Goal: Task Accomplishment & Management: Use online tool/utility

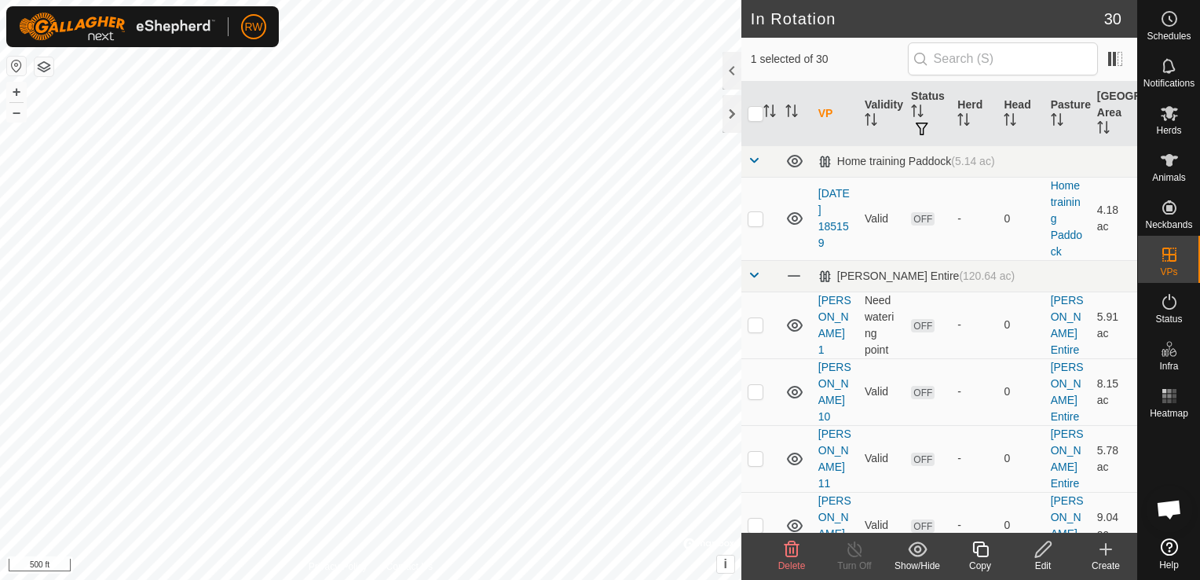
click at [1041, 555] on icon at bounding box center [1043, 549] width 16 height 16
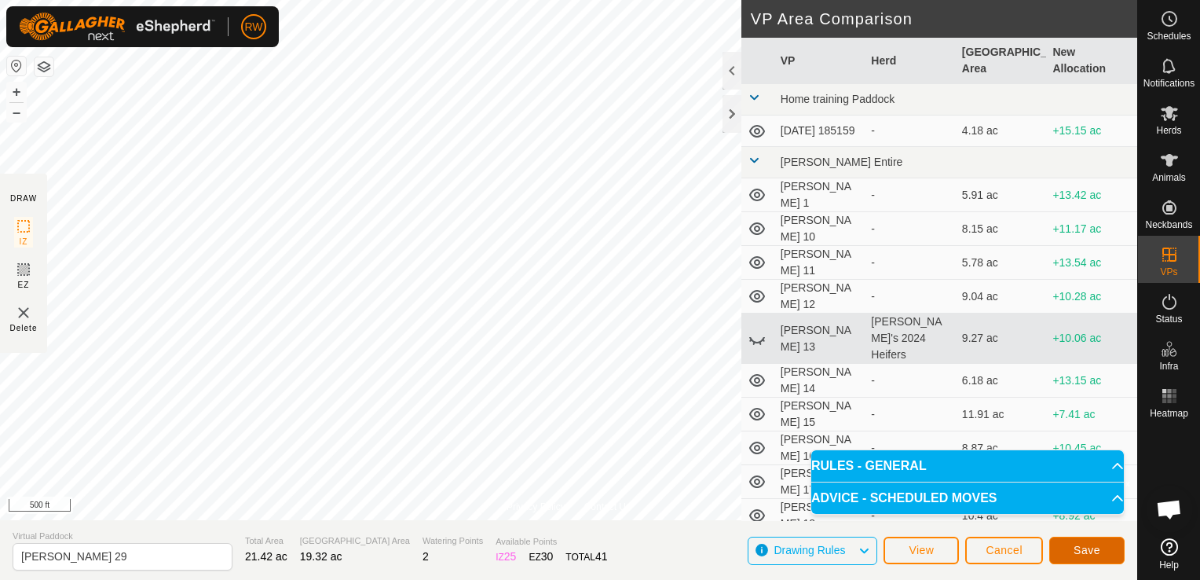
click at [1091, 551] on span "Save" at bounding box center [1087, 550] width 27 height 13
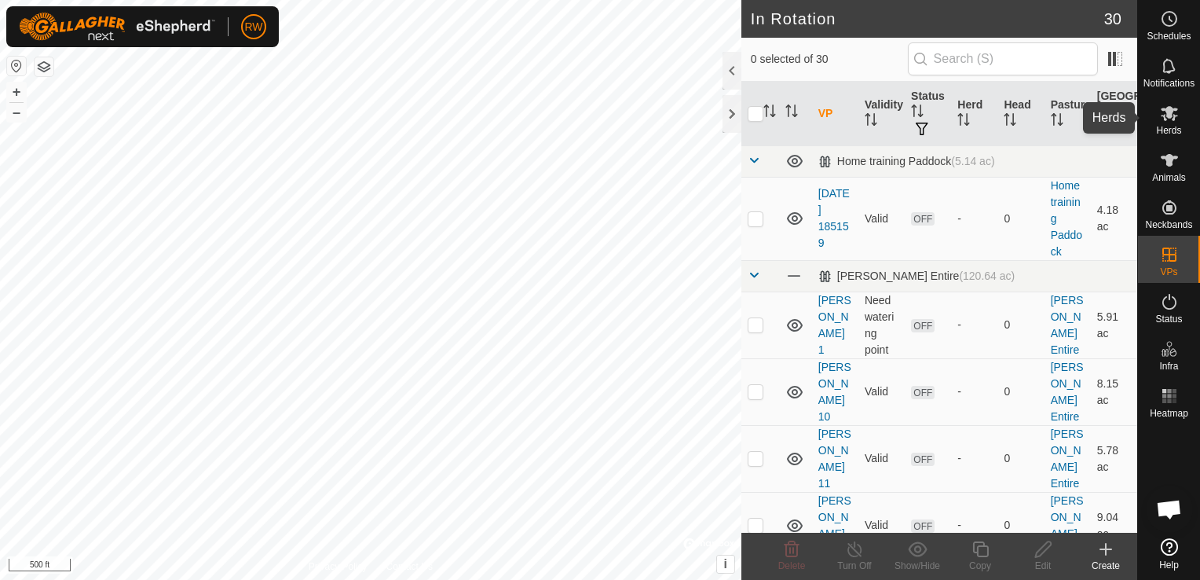
click at [1174, 116] on icon at bounding box center [1169, 113] width 17 height 15
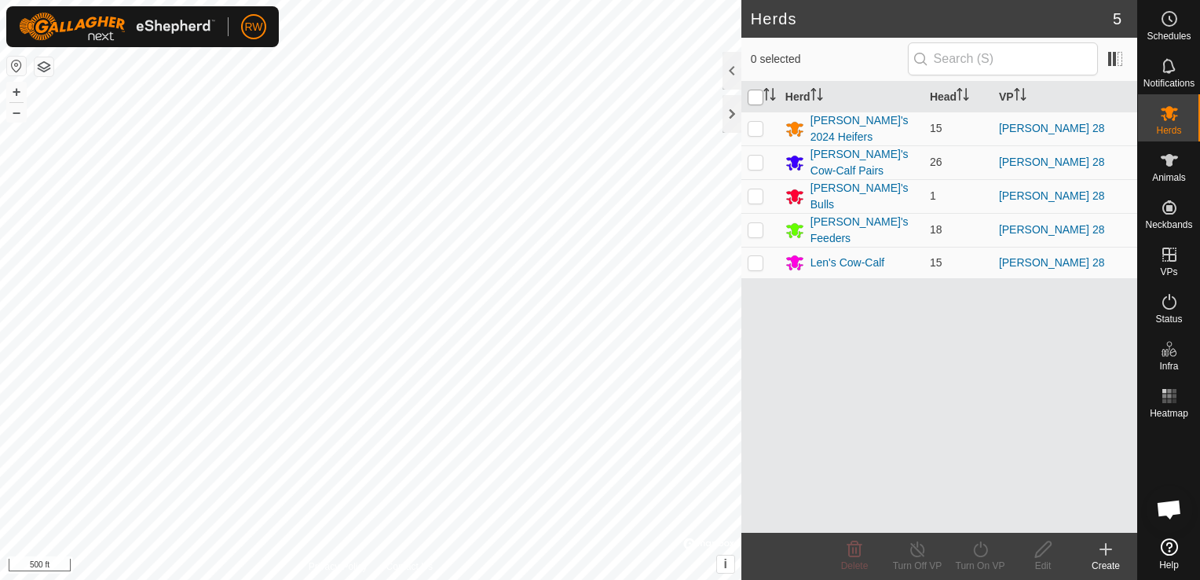
click at [753, 96] on div "RW Schedules Notifications Herds Animals Neckbands VPs Status Infra Heatmap Hel…" at bounding box center [600, 290] width 1200 height 580
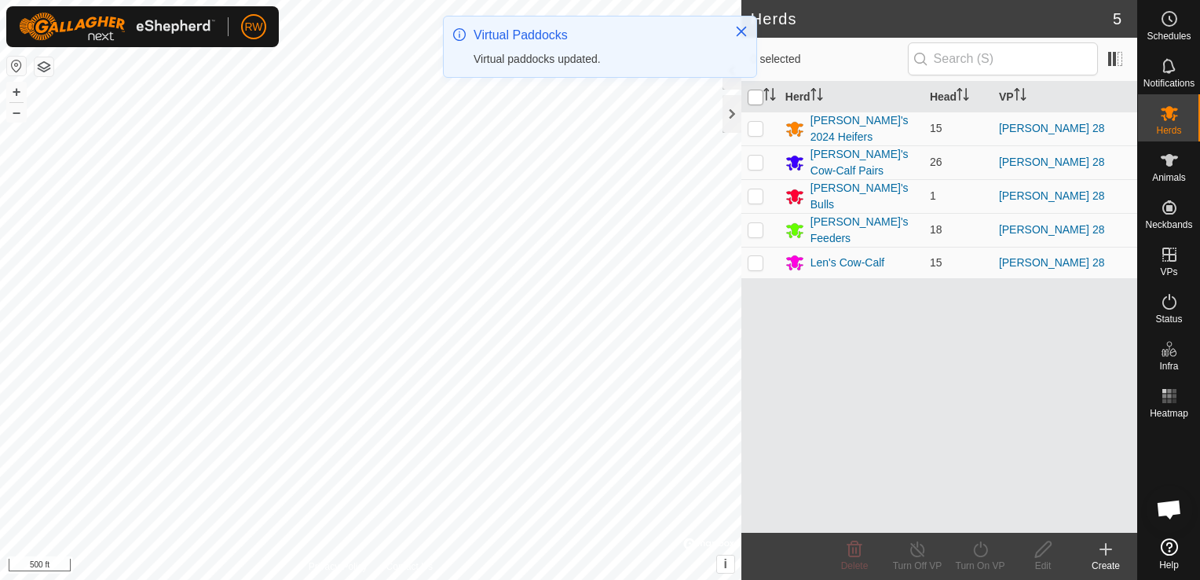
click at [761, 95] on input "checkbox" at bounding box center [756, 98] width 16 height 16
checkbox input "true"
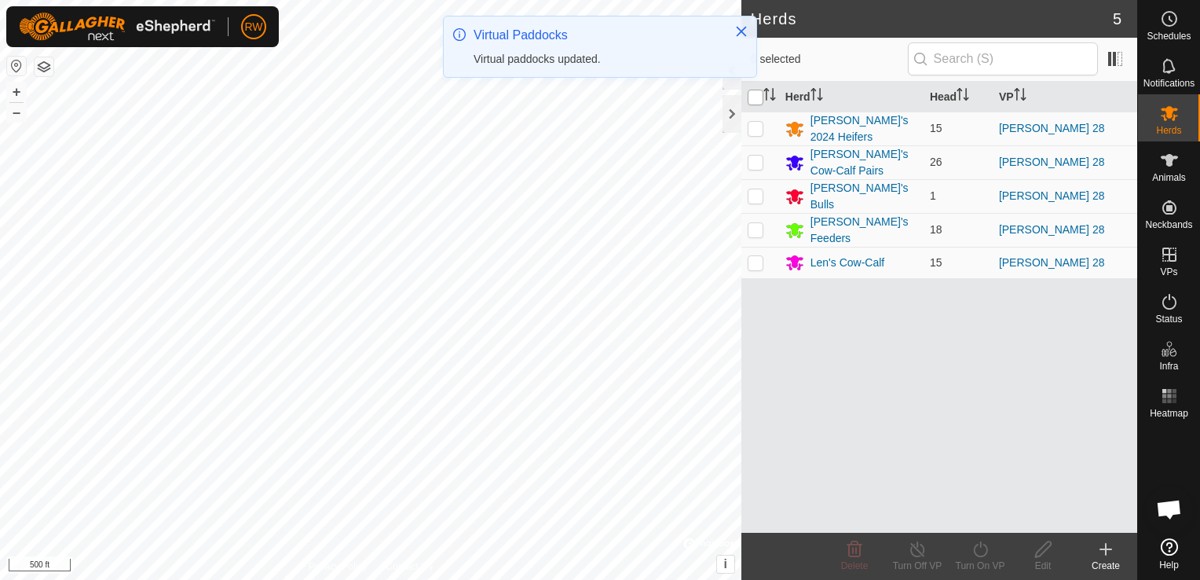
checkbox input "true"
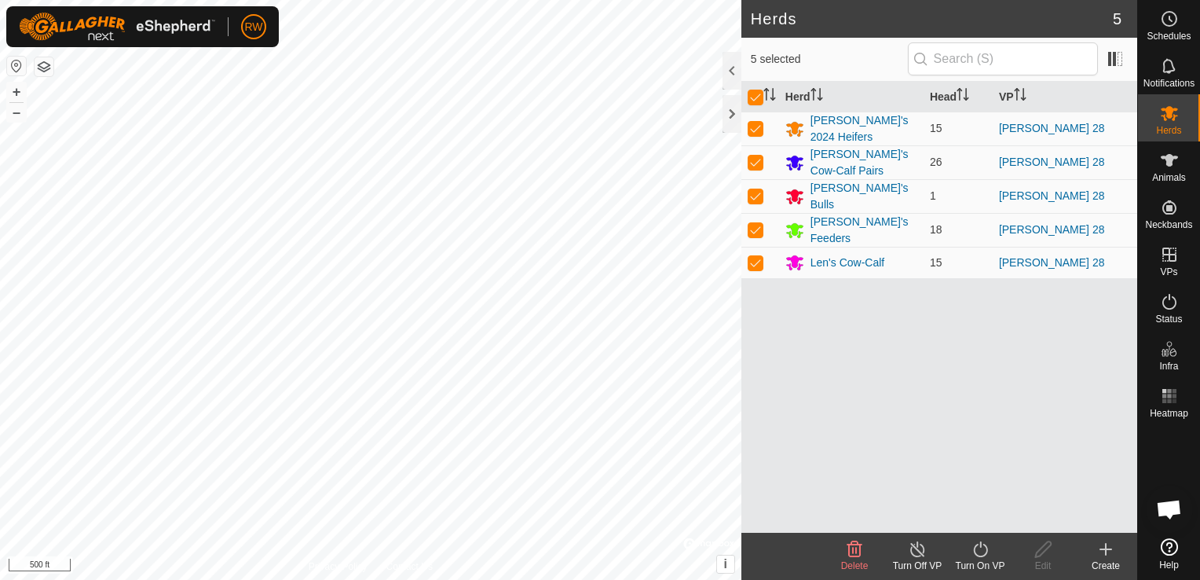
click at [974, 544] on icon at bounding box center [981, 549] width 20 height 19
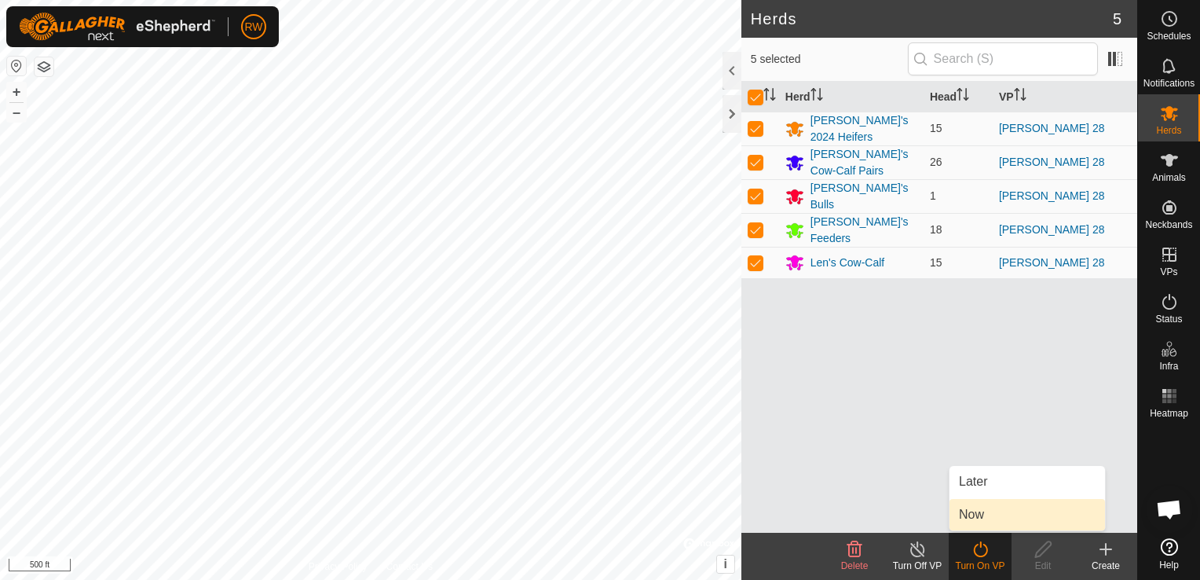
click at [999, 522] on link "Now" at bounding box center [1028, 514] width 156 height 31
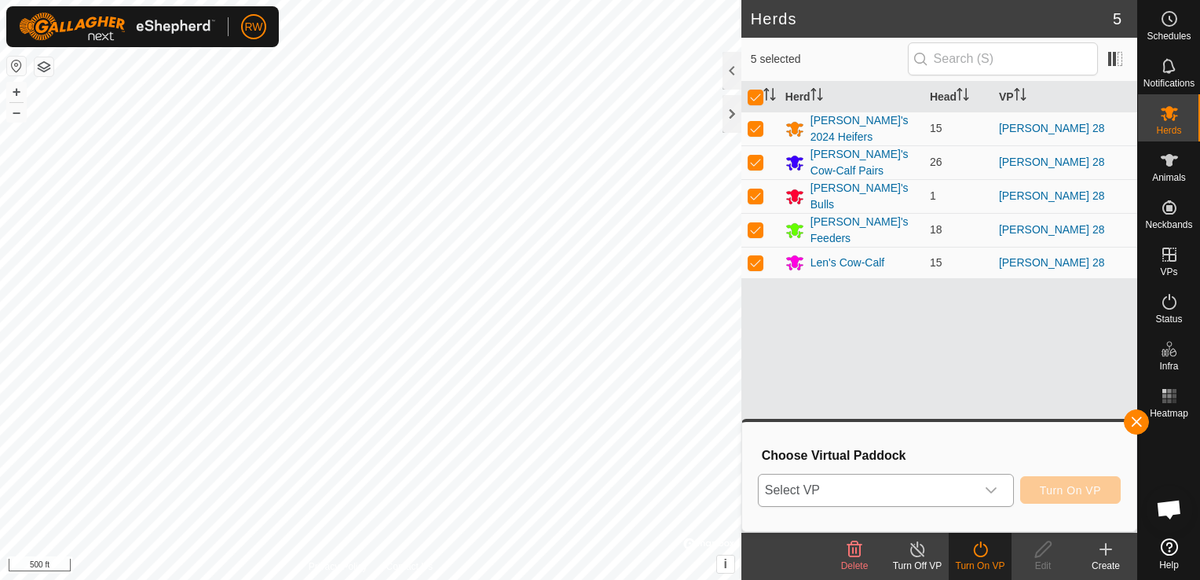
click at [991, 485] on icon "dropdown trigger" at bounding box center [991, 490] width 13 height 13
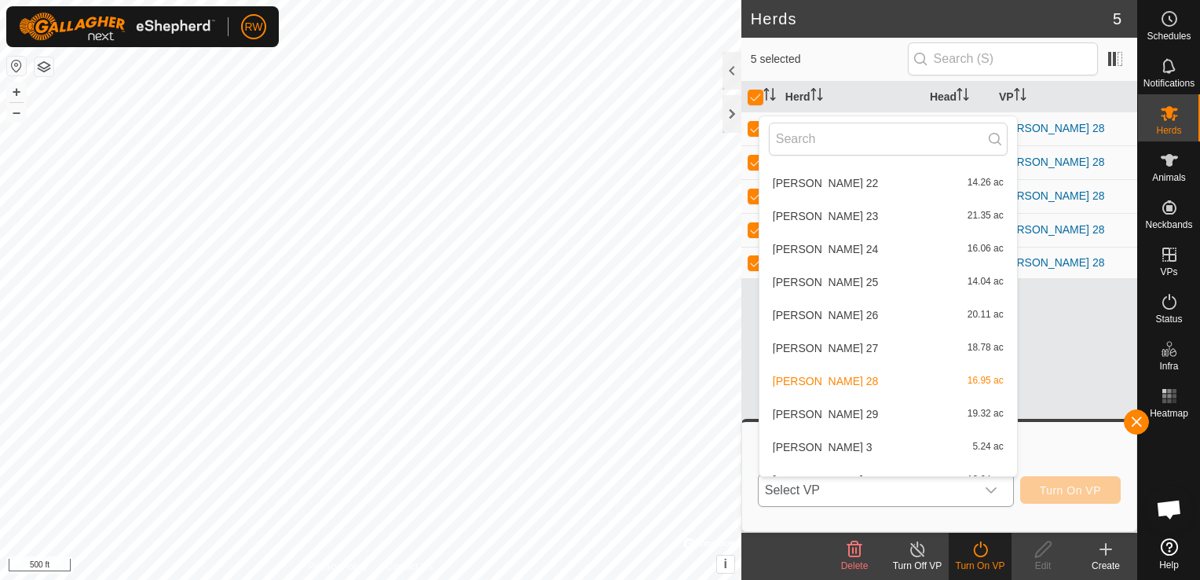
scroll to position [507, 0]
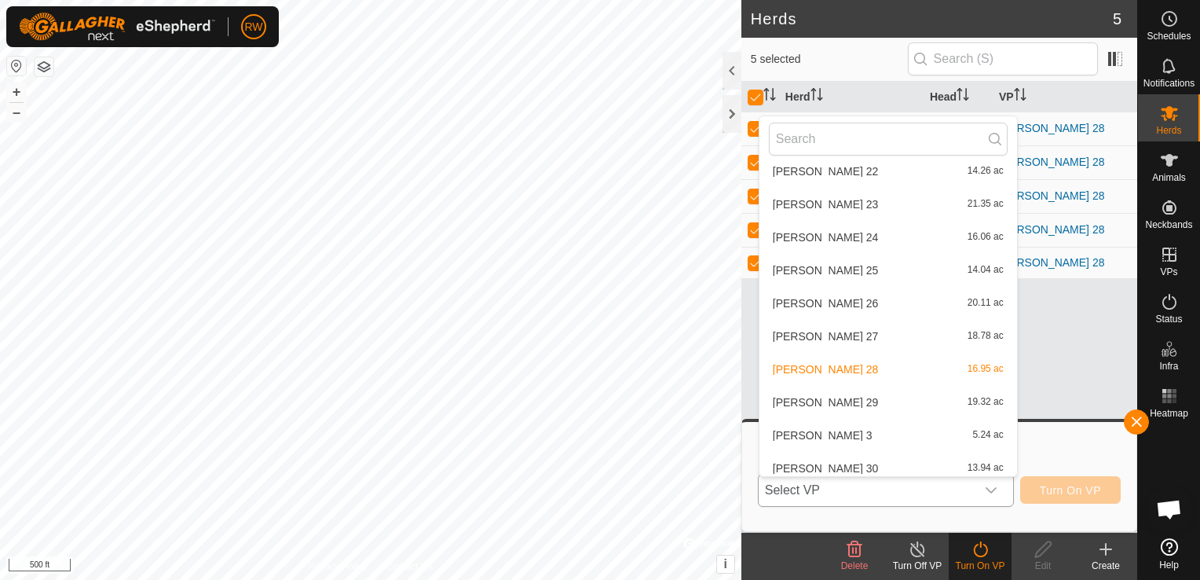
click at [844, 398] on li "[PERSON_NAME] 29 19.32 ac" at bounding box center [889, 402] width 258 height 31
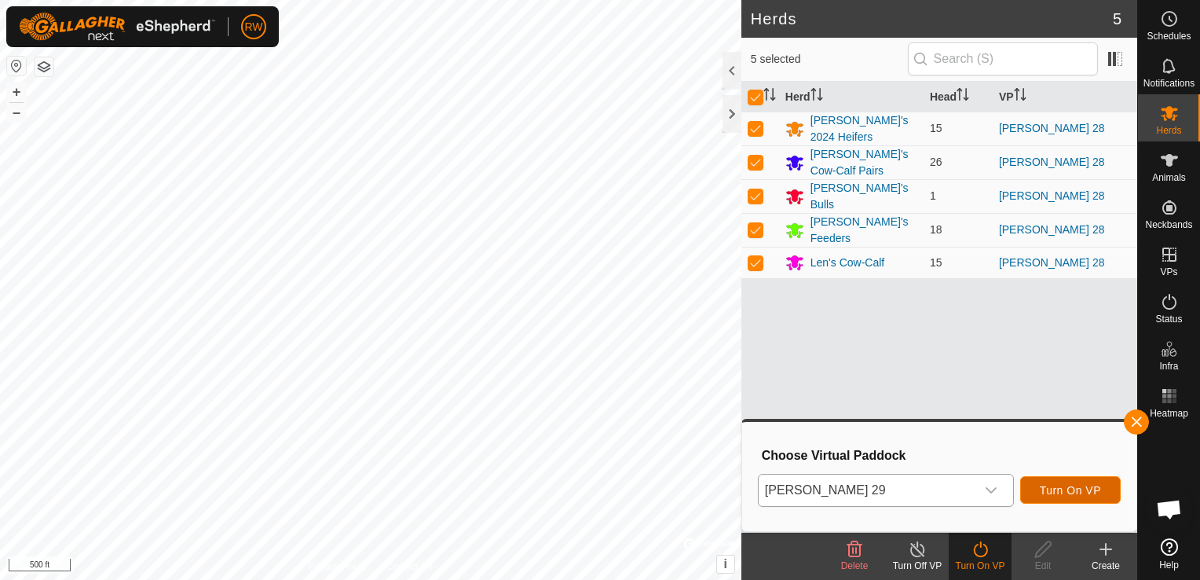
click at [1080, 489] on span "Turn On VP" at bounding box center [1070, 490] width 61 height 13
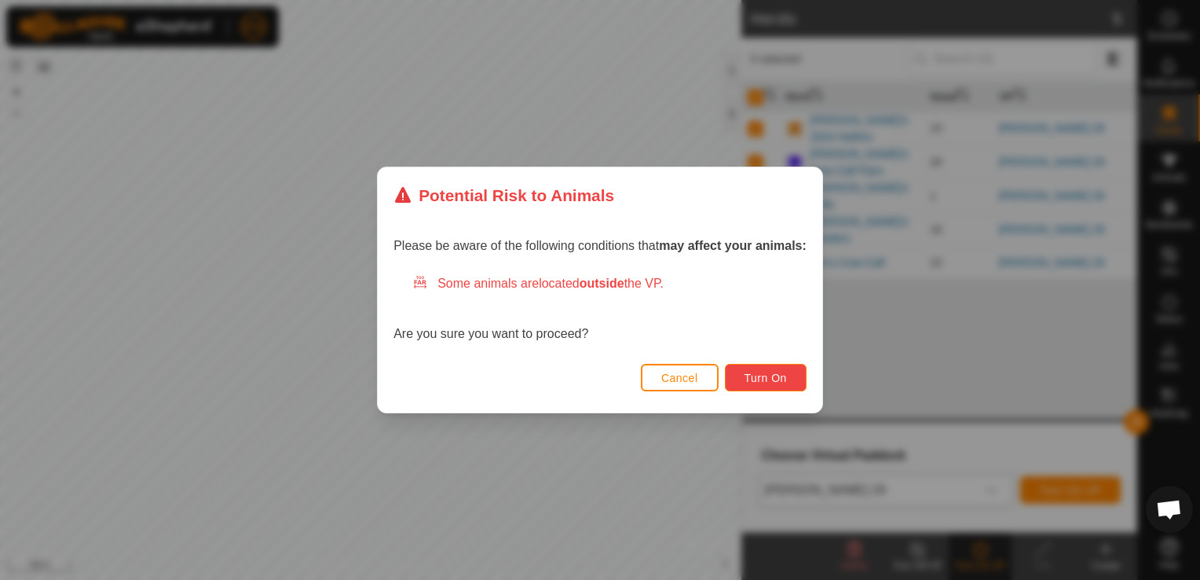
click at [768, 382] on span "Turn On" at bounding box center [766, 378] width 42 height 13
